Goal: Task Accomplishment & Management: Use online tool/utility

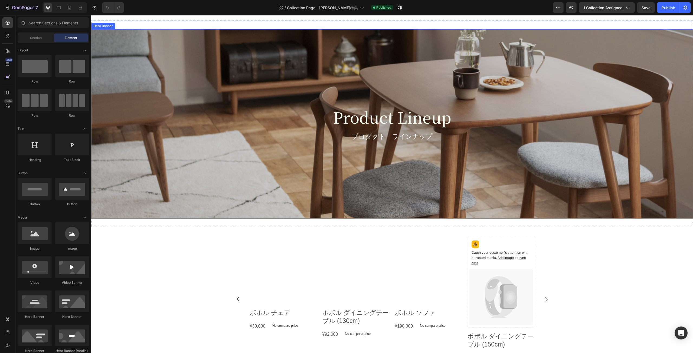
scroll to position [1845, 0]
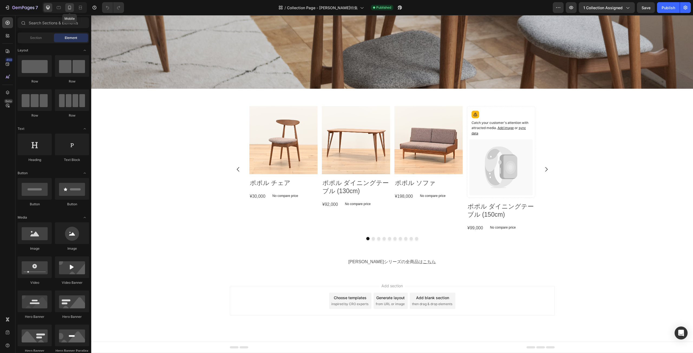
click at [69, 9] on icon at bounding box center [69, 8] width 3 height 4
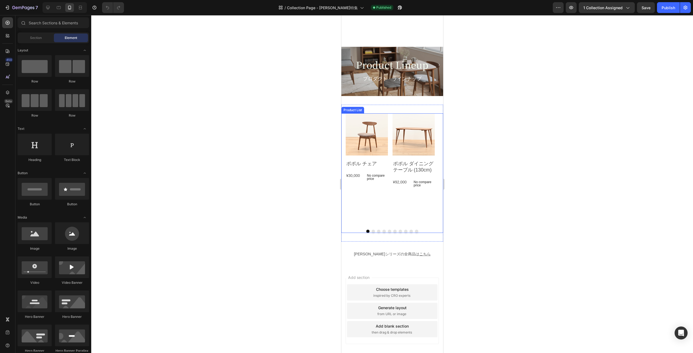
scroll to position [1734, 0]
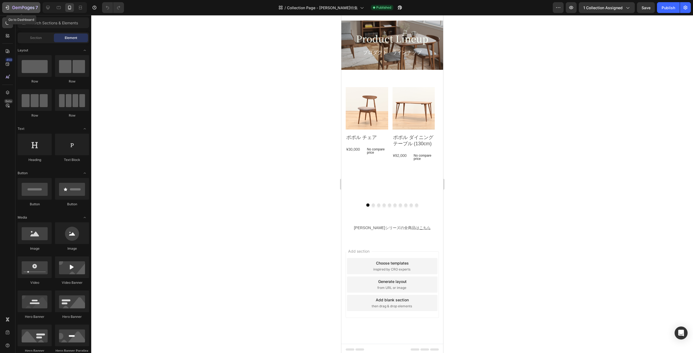
click at [10, 6] on icon "button" at bounding box center [7, 7] width 5 height 5
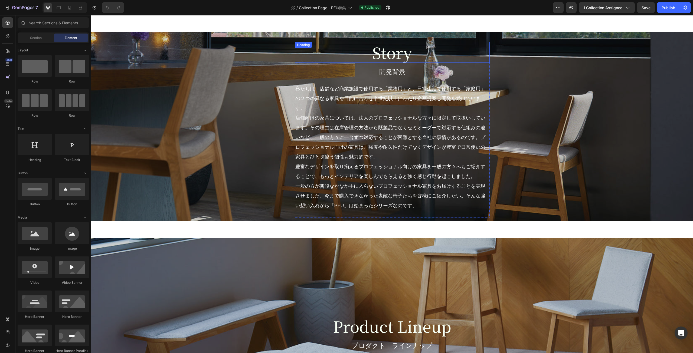
scroll to position [1485, 0]
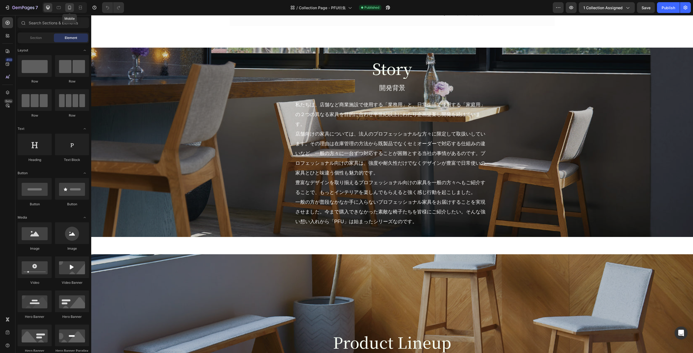
click at [68, 11] on div at bounding box center [69, 7] width 9 height 9
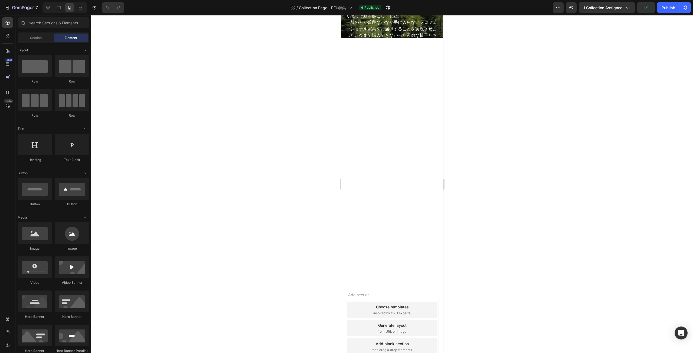
scroll to position [1832, 0]
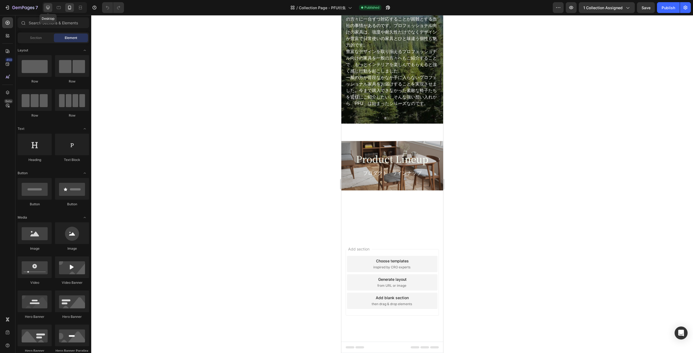
click at [47, 8] on icon at bounding box center [48, 8] width 4 height 4
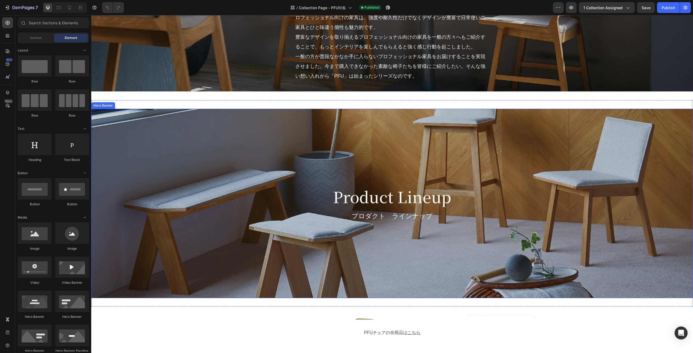
scroll to position [1623, 0]
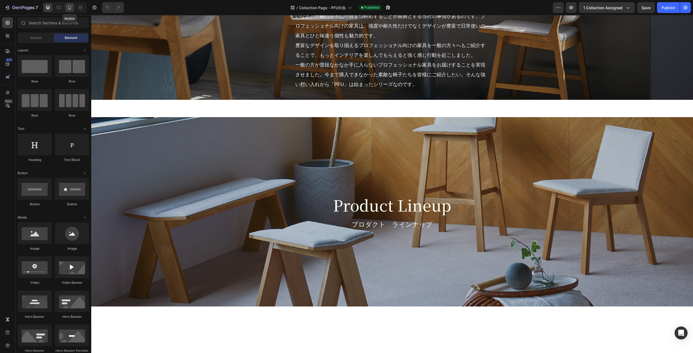
click at [70, 4] on div at bounding box center [69, 7] width 9 height 9
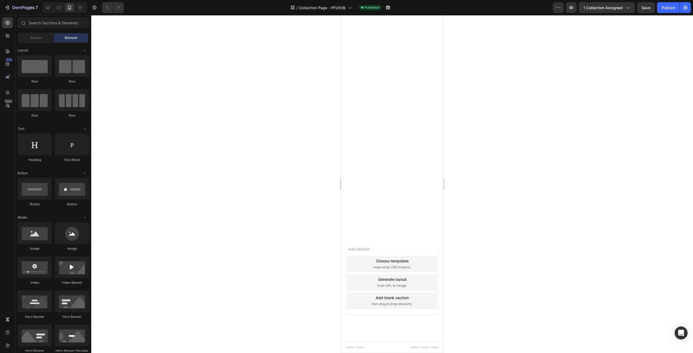
scroll to position [2022, 0]
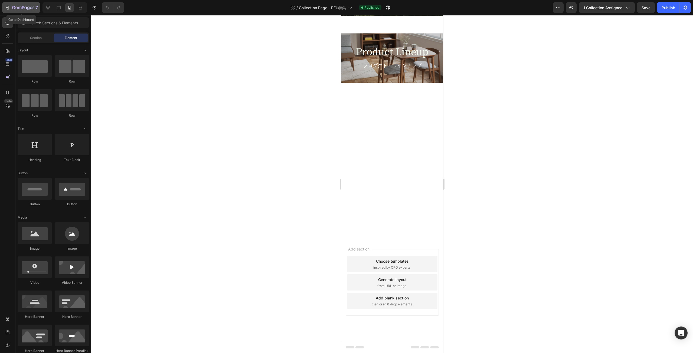
click at [9, 3] on button "7" at bounding box center [21, 7] width 38 height 11
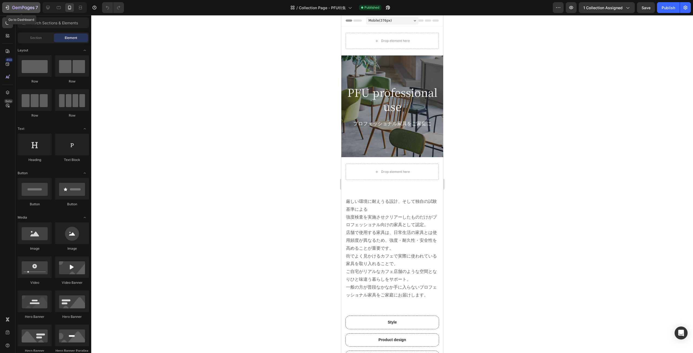
click at [5, 6] on icon "button" at bounding box center [7, 7] width 5 height 5
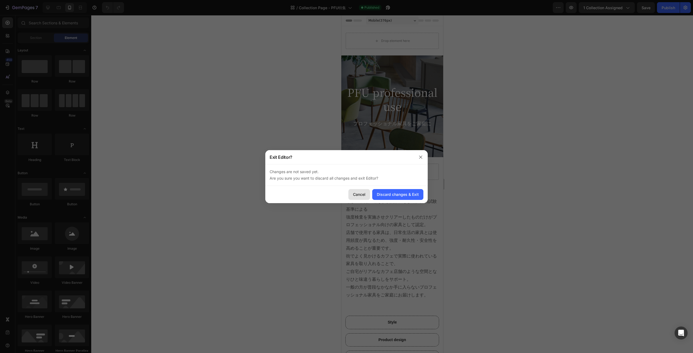
click at [365, 196] on div "Cancel" at bounding box center [359, 195] width 12 height 6
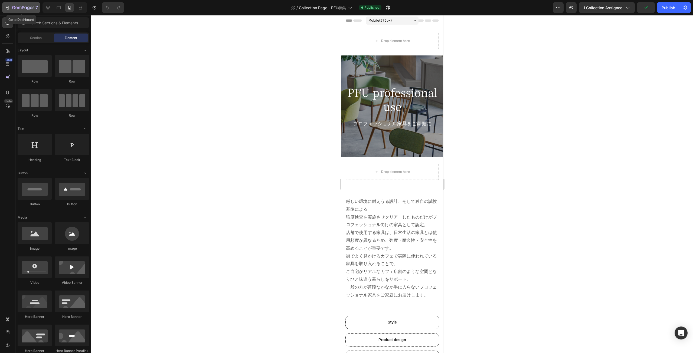
click at [5, 8] on icon "button" at bounding box center [7, 7] width 5 height 5
